Goal: Task Accomplishment & Management: Manage account settings

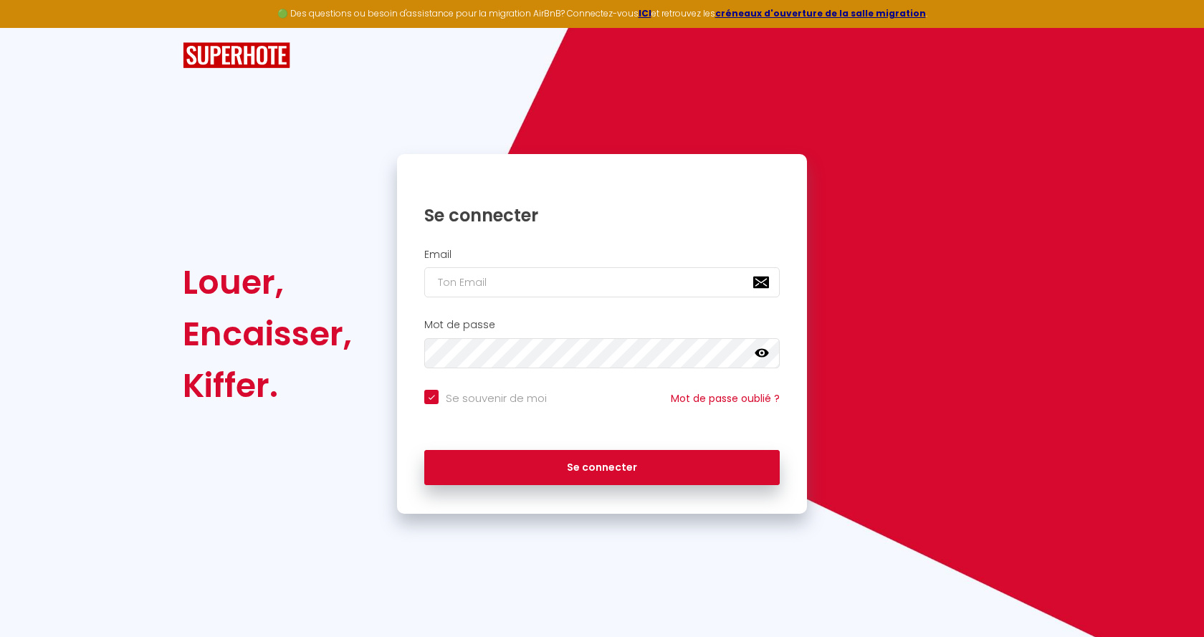
type input "b"
checkbox input "true"
type input "br"
checkbox input "true"
type input "bri"
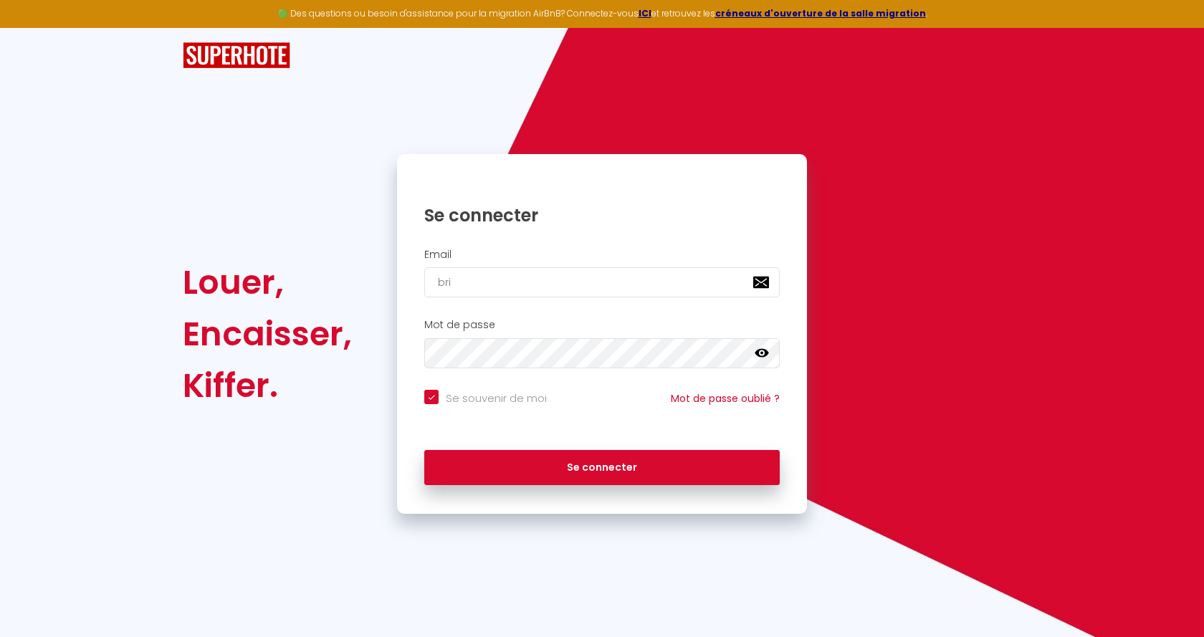
checkbox input "true"
type input "brig"
checkbox input "true"
type input "brigi"
checkbox input "true"
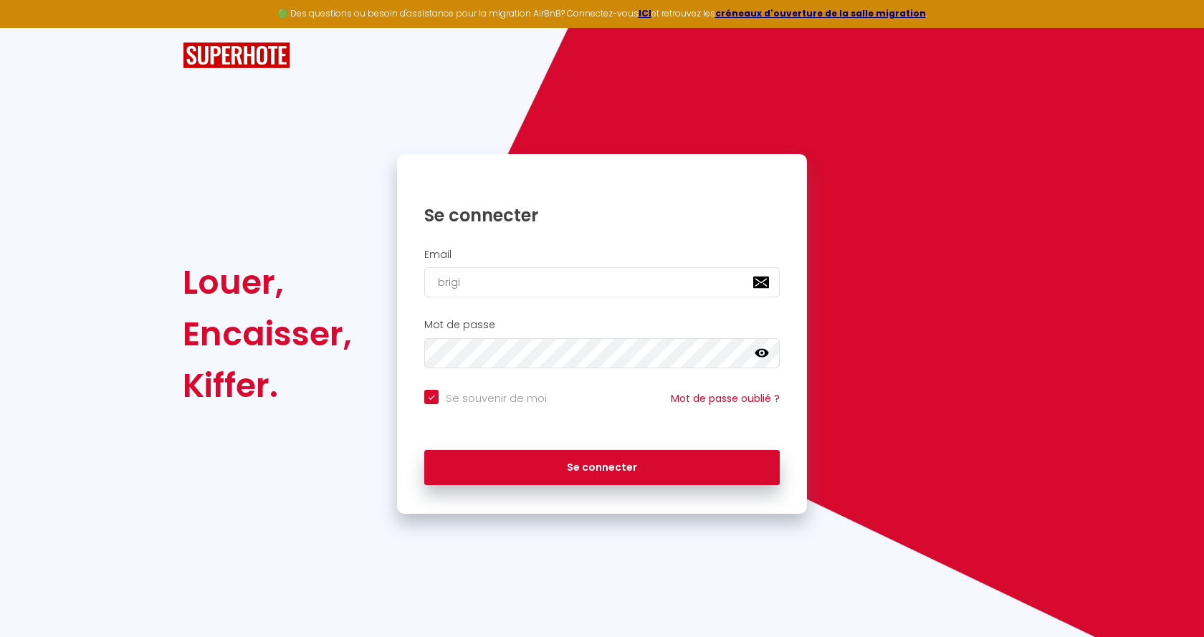
type input "brigit"
checkbox input "true"
type input "[PERSON_NAME]"
checkbox input "true"
type input "[PERSON_NAME]"
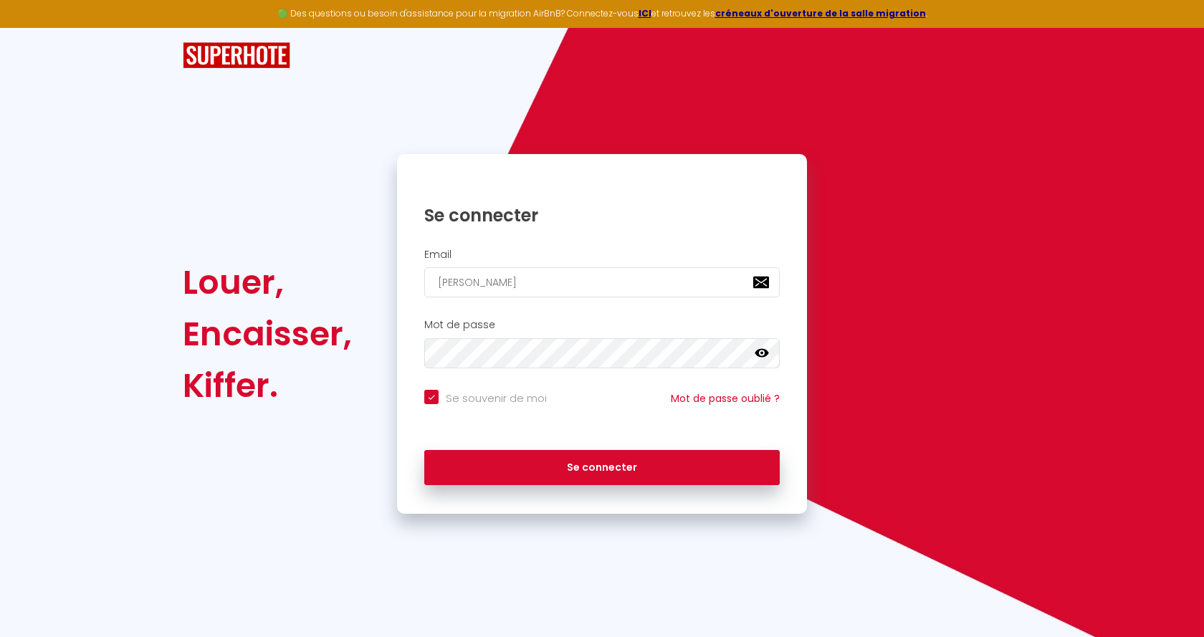
checkbox input "true"
type input "[PERSON_NAME]."
checkbox input "true"
type input "[PERSON_NAME].c"
checkbox input "true"
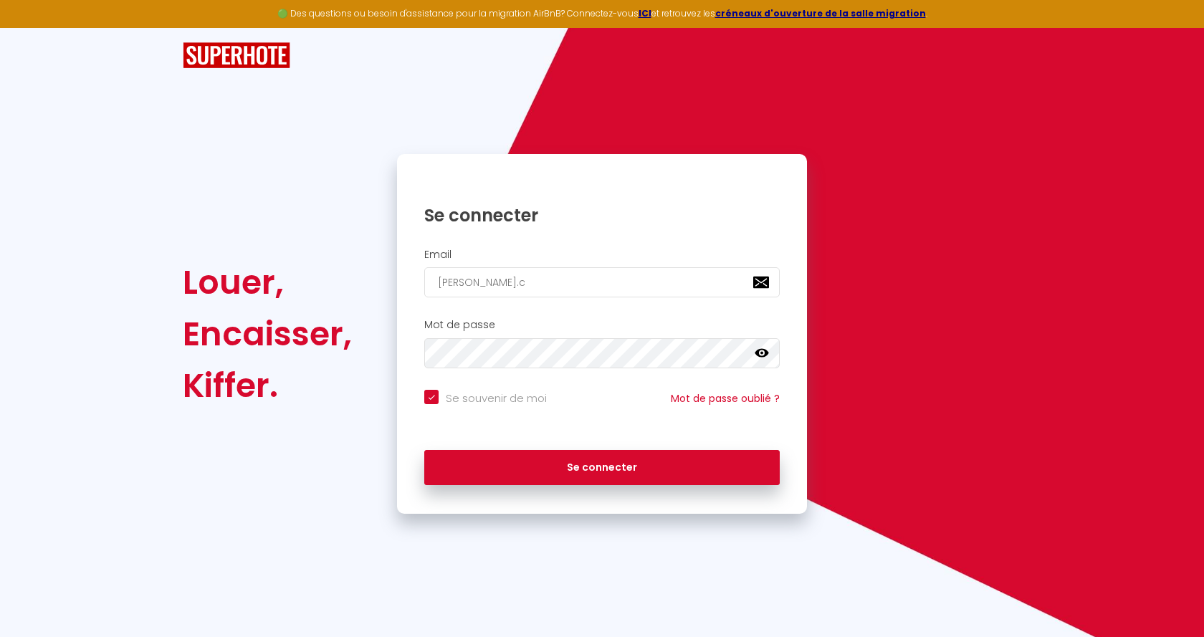
type input "[DOMAIN_NAME]"
checkbox input "true"
type input "[PERSON_NAME][DOMAIN_NAME]"
checkbox input "true"
type input "[PERSON_NAME][DOMAIN_NAME]"
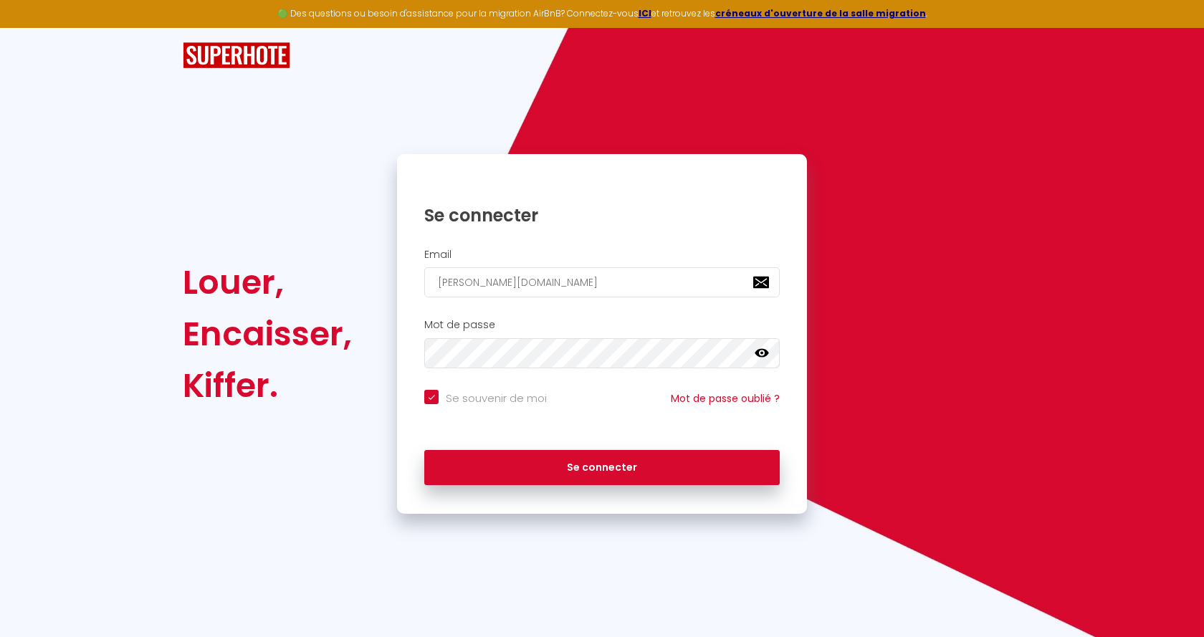
checkbox input "true"
type input "[PERSON_NAME].calla"
checkbox input "true"
type input "[PERSON_NAME].callab"
checkbox input "true"
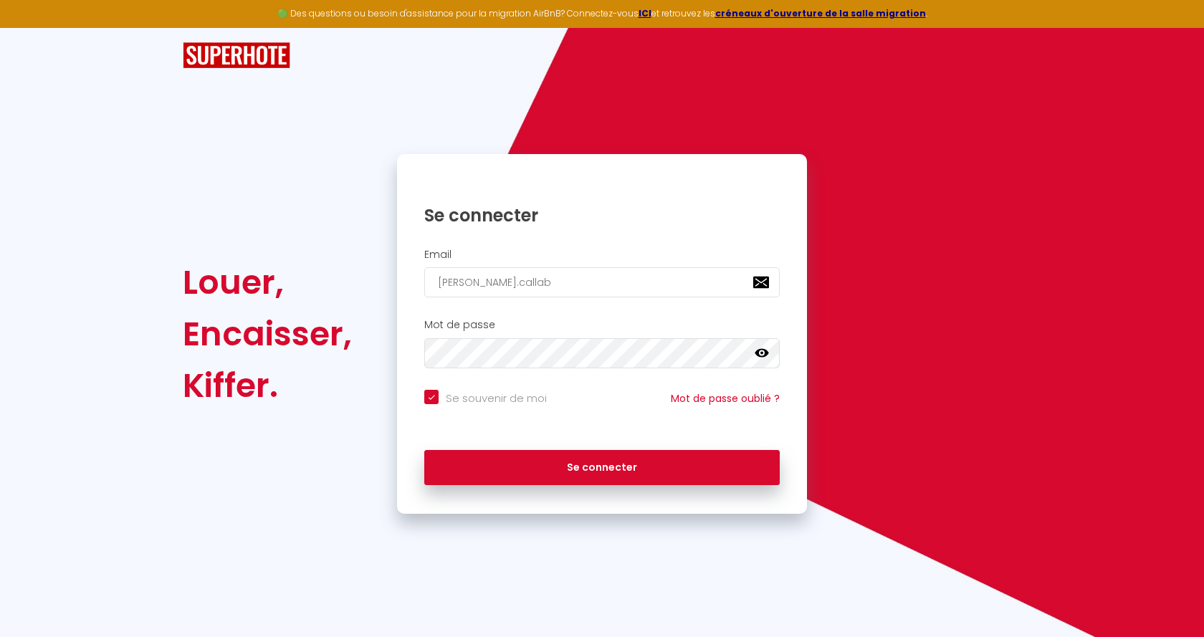
type input "[PERSON_NAME].callaba"
checkbox input "true"
type input "[PERSON_NAME].callabat"
checkbox input "true"
type input "[PERSON_NAME].callabat@"
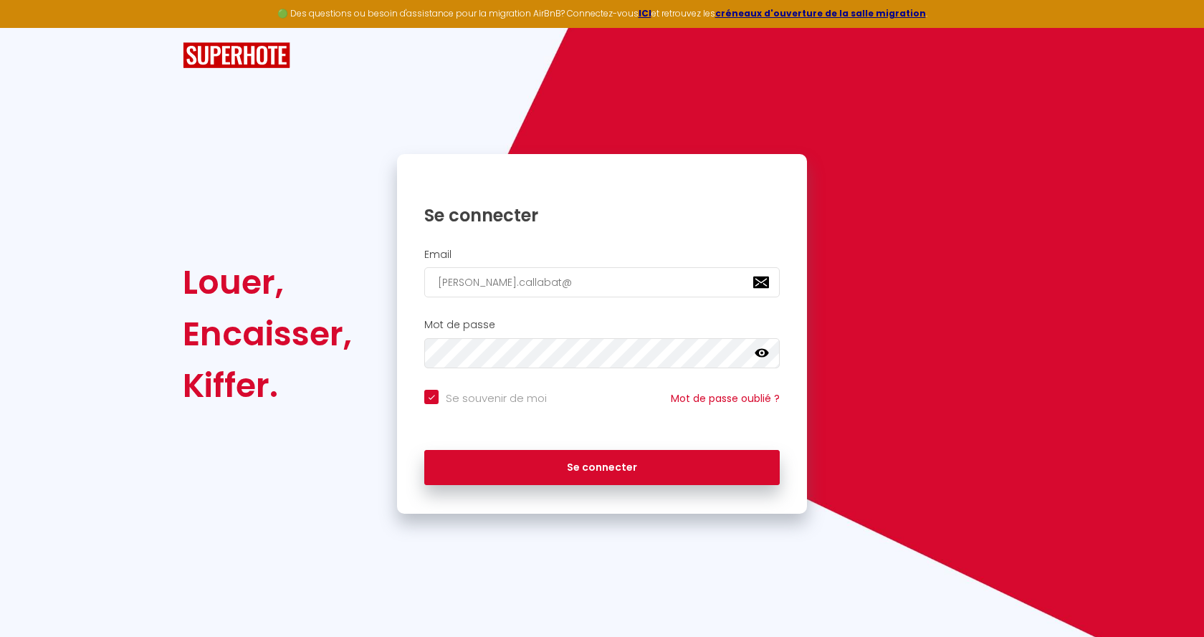
checkbox input "true"
type input "[PERSON_NAME]"
checkbox input "true"
type input "[PERSON_NAME]"
checkbox input "true"
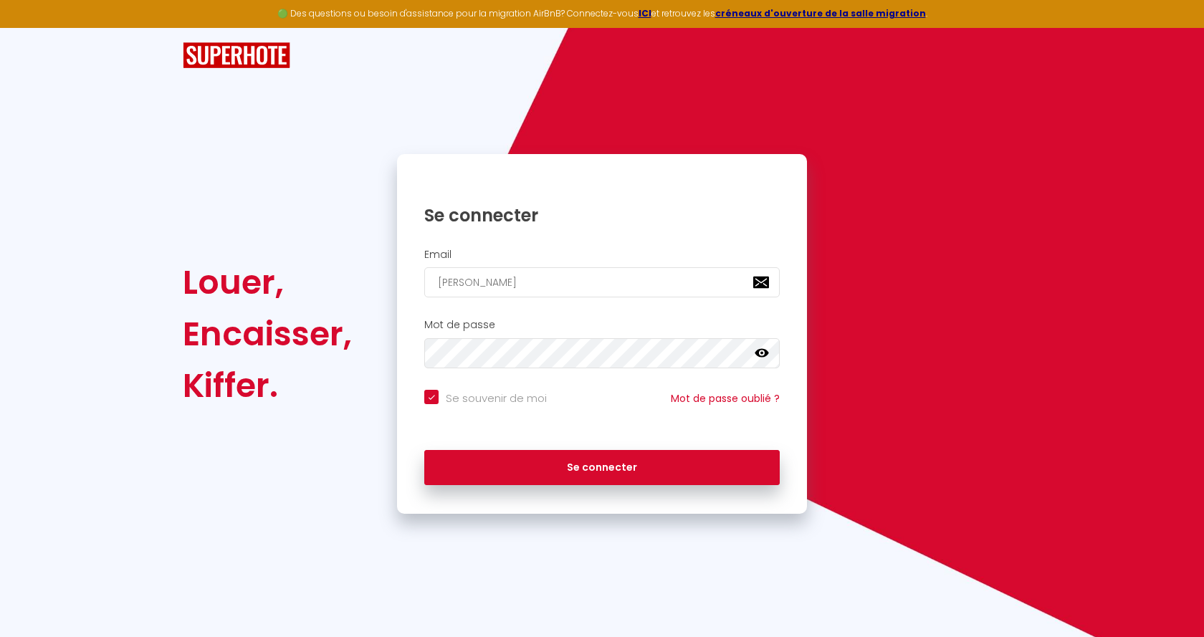
type input "[PERSON_NAME]"
checkbox input "true"
type input "[PERSON_NAME]"
checkbox input "true"
type input "[PERSON_NAME]"
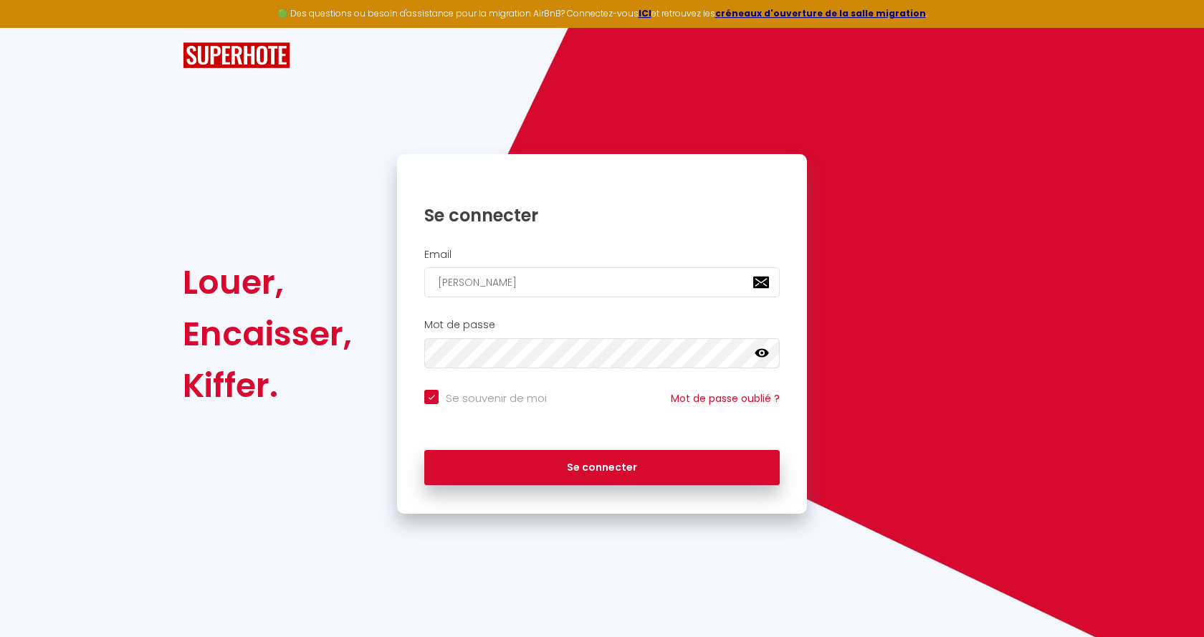
checkbox input "true"
type input "[PERSON_NAME]."
checkbox input "true"
type input "[PERSON_NAME]"
checkbox input "true"
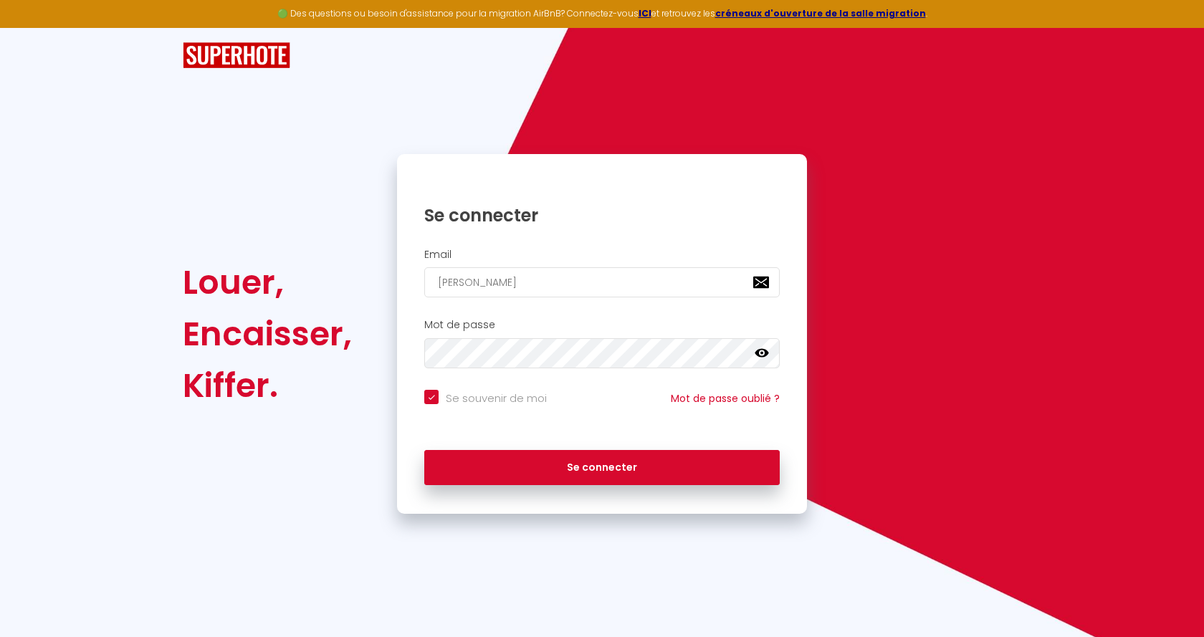
type input "[PERSON_NAME][EMAIL_ADDRESS][DOMAIN_NAME]"
checkbox input "true"
type input "[PERSON_NAME][EMAIL_ADDRESS][DOMAIN_NAME]"
checkbox input "true"
type input "[PERSON_NAME][EMAIL_ADDRESS][DOMAIN_NAME]"
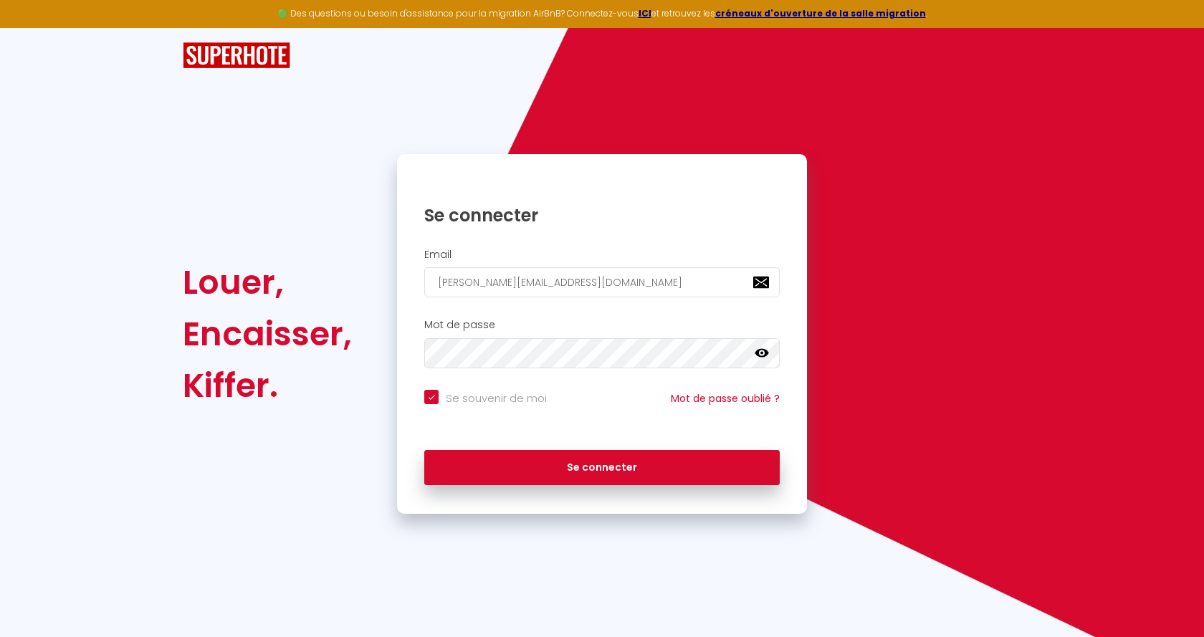
click at [761, 359] on icon at bounding box center [762, 353] width 14 height 14
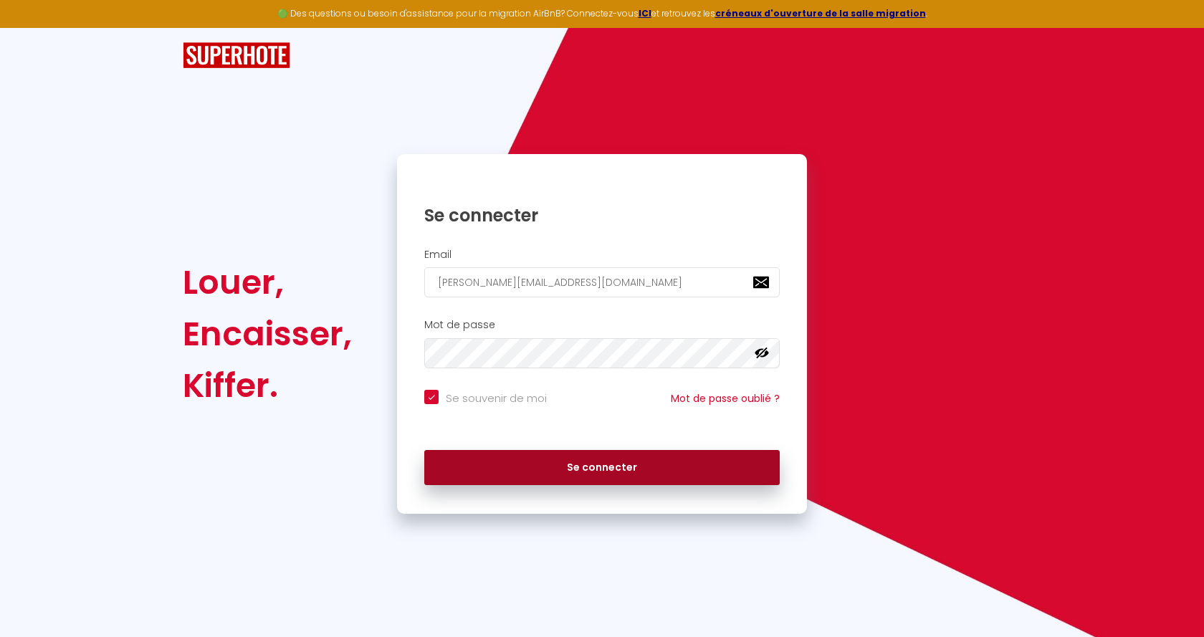
click at [625, 469] on button "Se connecter" at bounding box center [601, 468] width 355 height 36
checkbox input "true"
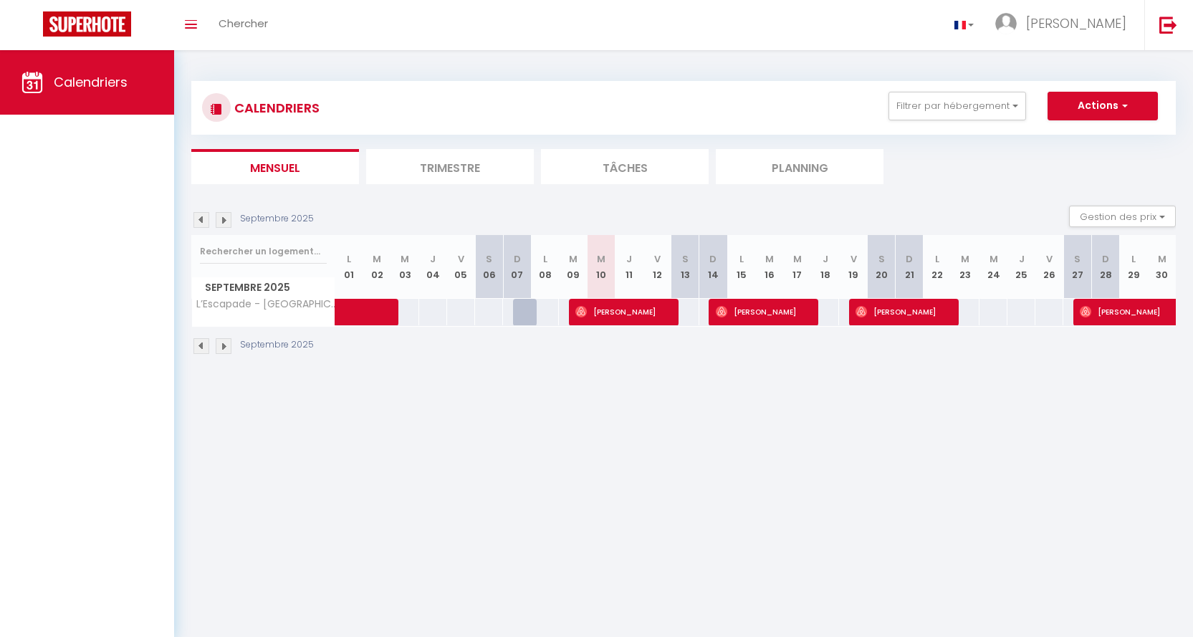
click at [446, 163] on li "Trimestre" at bounding box center [450, 166] width 168 height 35
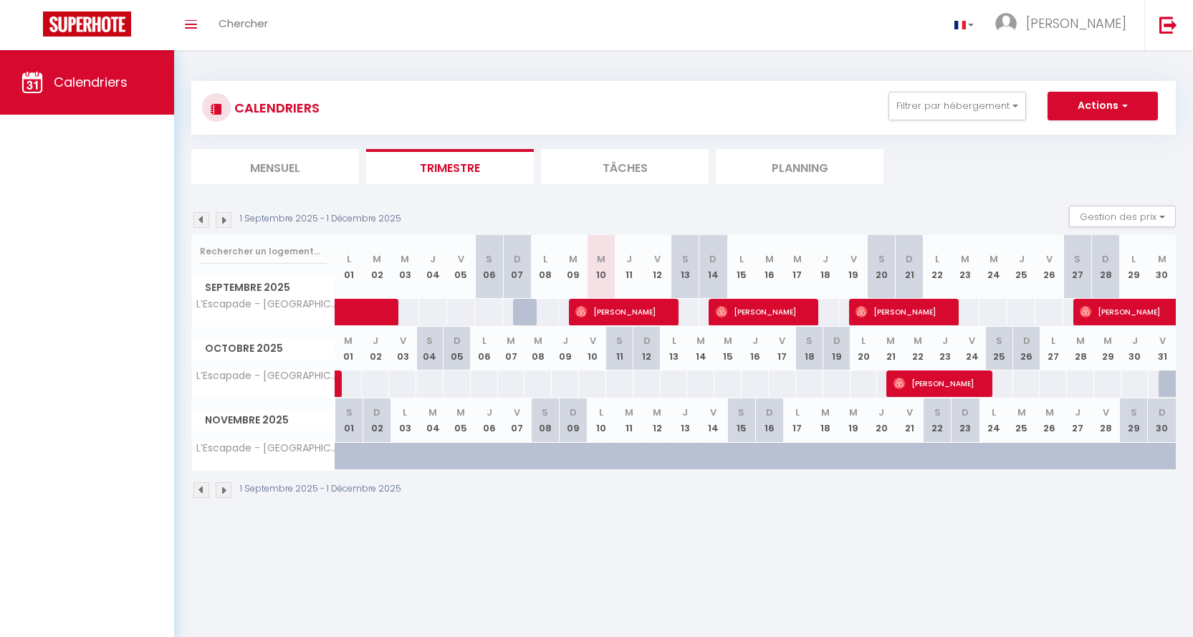
click at [200, 218] on img at bounding box center [201, 220] width 16 height 16
